Goal: Understand site structure: Understand site structure

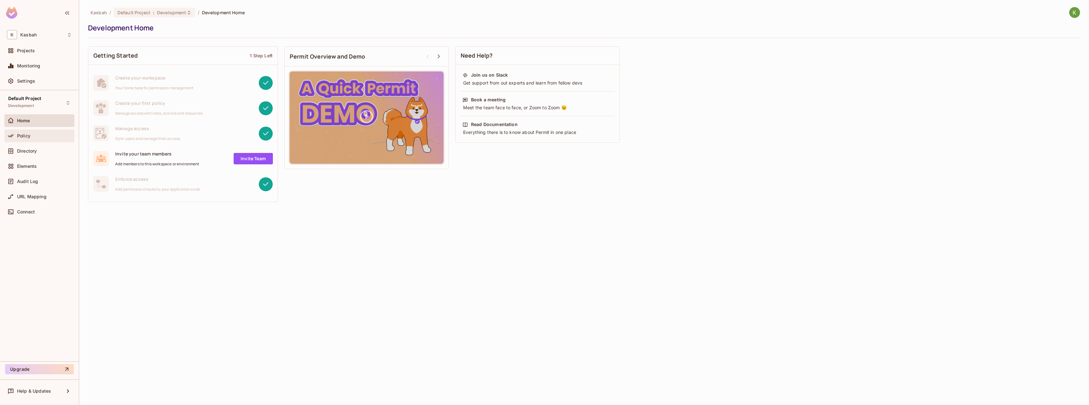
click at [30, 137] on span "Policy" at bounding box center [23, 135] width 13 height 5
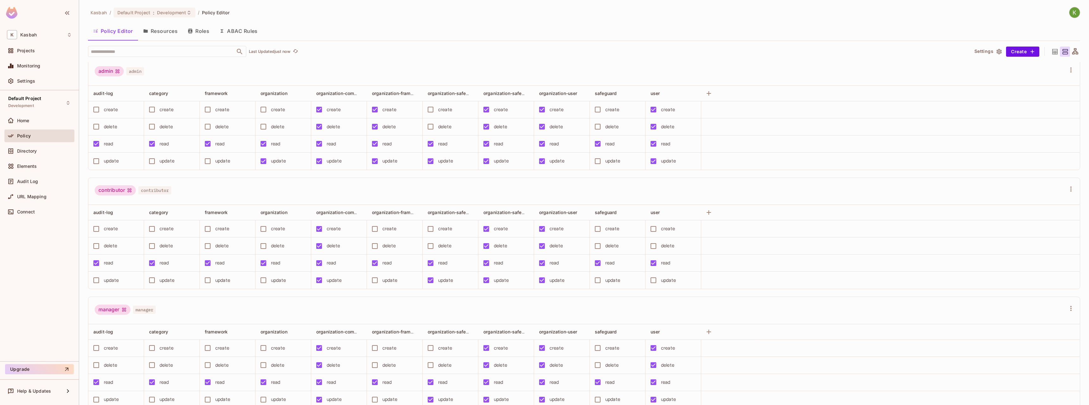
drag, startPoint x: 257, startPoint y: 179, endPoint x: 146, endPoint y: 188, distance: 111.2
click at [123, 96] on div "audit-log" at bounding box center [114, 97] width 42 height 6
click at [462, 50] on div at bounding box center [544, 202] width 1089 height 405
